Goal: Task Accomplishment & Management: Use online tool/utility

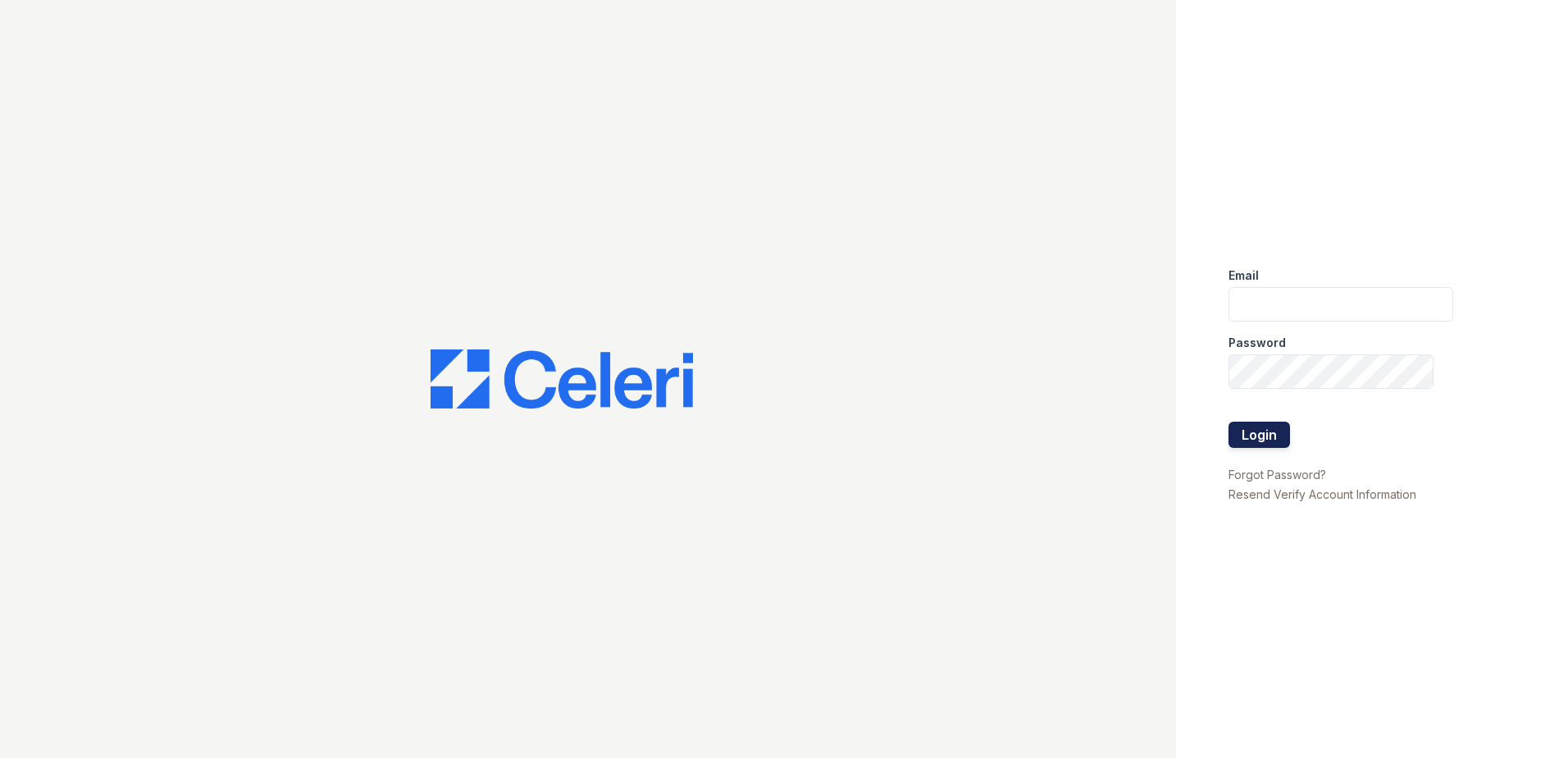
type input "[EMAIL_ADDRESS][DOMAIN_NAME]"
click at [1256, 426] on button "Login" at bounding box center [1259, 435] width 61 height 26
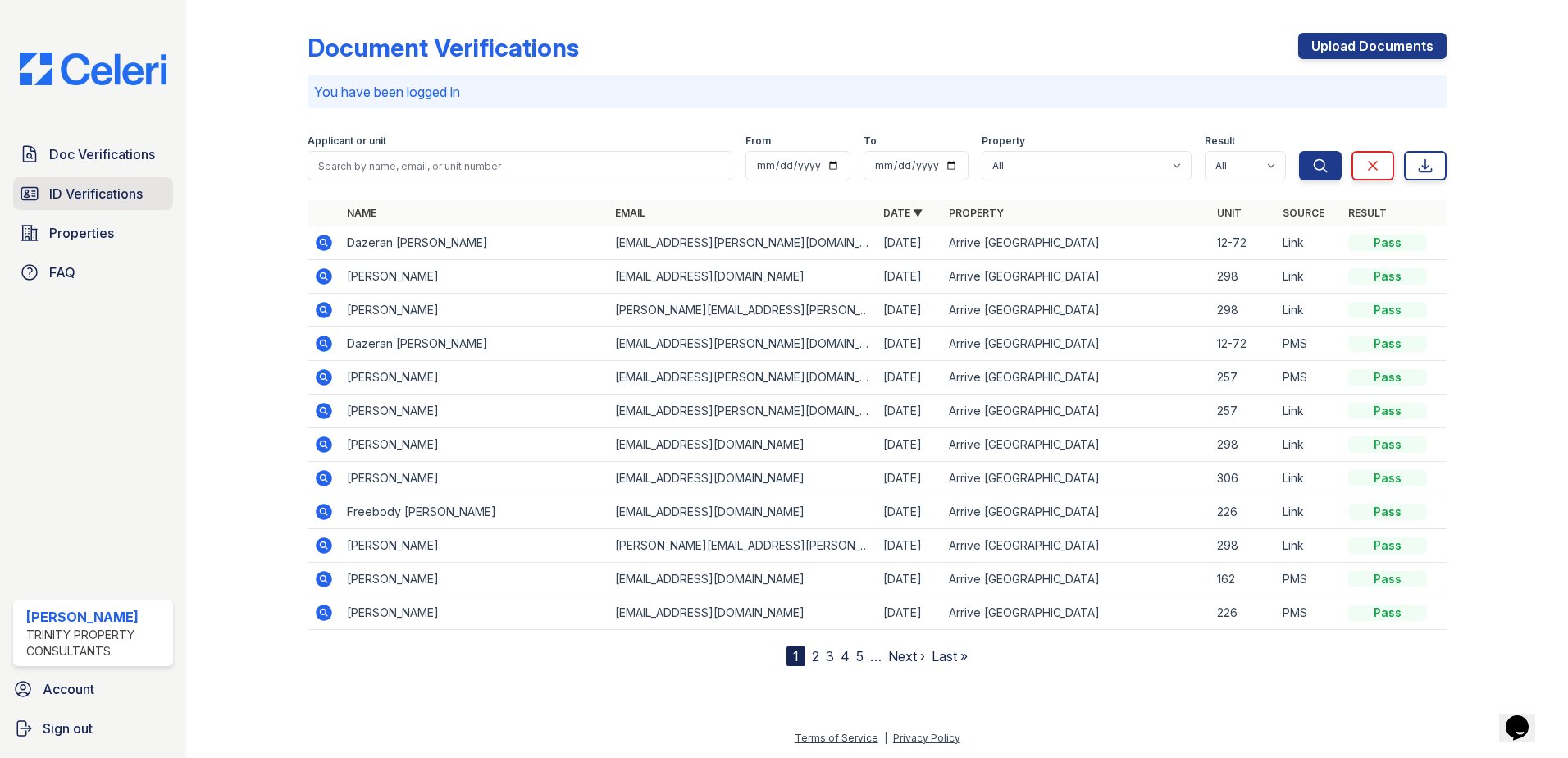
click at [111, 191] on span "ID Verifications" at bounding box center [96, 193] width 94 height 20
